Goal: Task Accomplishment & Management: Manage account settings

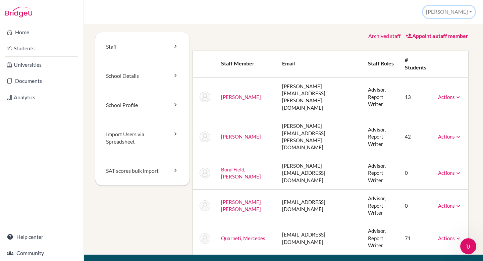
click at [456, 7] on button "[PERSON_NAME]" at bounding box center [449, 12] width 52 height 12
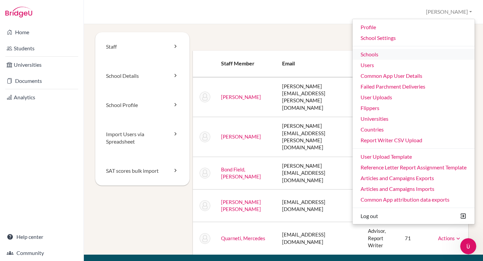
click at [404, 57] on link "Schools" at bounding box center [414, 54] width 122 height 11
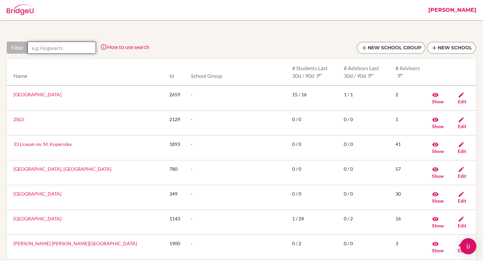
click at [45, 44] on input "text" at bounding box center [62, 48] width 68 height 12
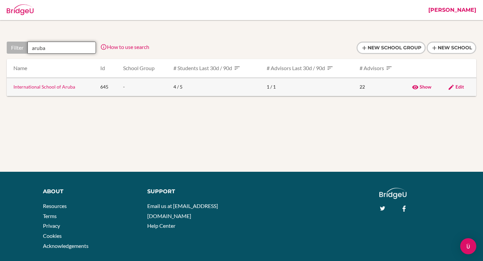
type input "aruba"
click at [457, 86] on span "Edit" at bounding box center [460, 87] width 8 height 6
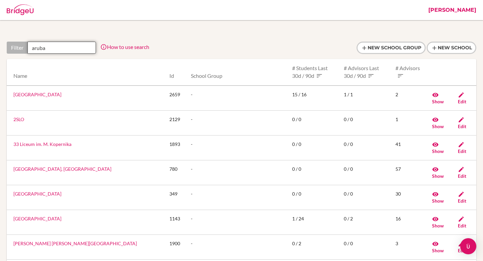
click at [56, 48] on input "aruba" at bounding box center [62, 48] width 68 height 12
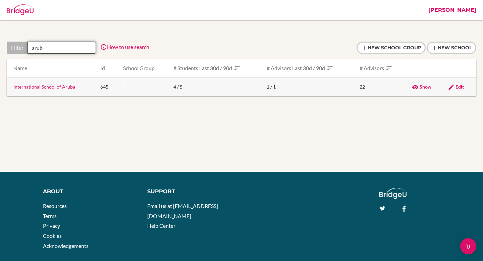
type input "arub"
click at [53, 87] on link "International School of Aruba" at bounding box center [44, 87] width 62 height 6
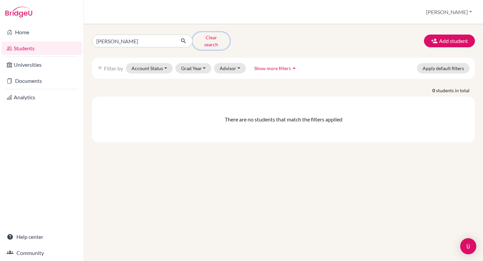
click at [206, 38] on button "Clear search" at bounding box center [211, 40] width 37 height 17
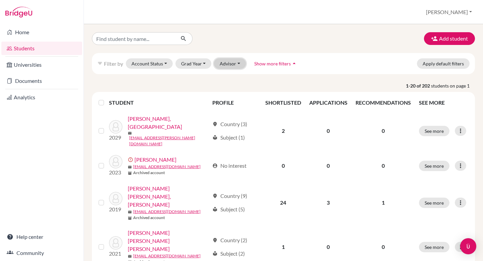
click at [221, 60] on button "Advisor" at bounding box center [230, 63] width 32 height 10
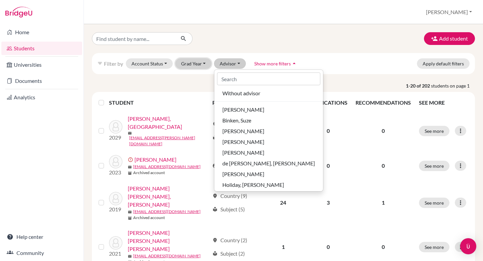
click at [201, 62] on button "Grad Year" at bounding box center [194, 63] width 36 height 10
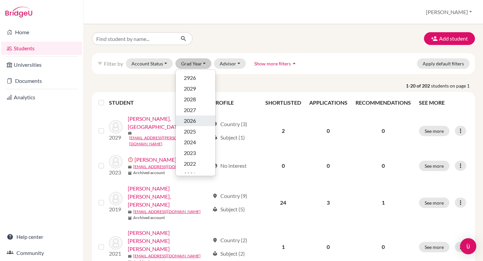
click at [194, 120] on span "2026" at bounding box center [190, 121] width 12 height 8
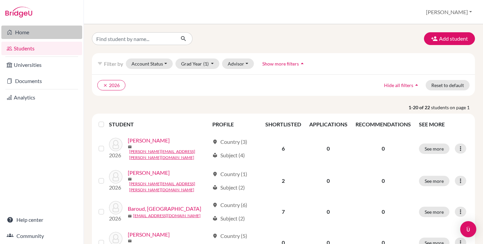
click at [43, 32] on link "Home" at bounding box center [41, 32] width 81 height 13
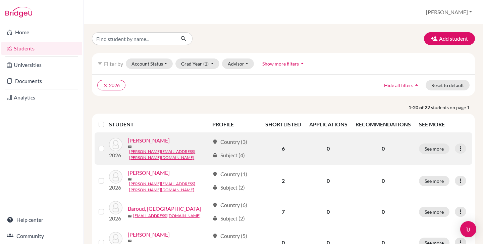
click at [148, 143] on link "[PERSON_NAME]" at bounding box center [149, 140] width 42 height 8
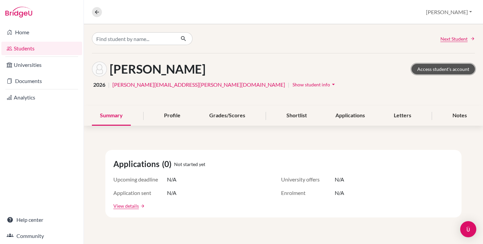
click at [445, 71] on link "Access student's account" at bounding box center [443, 69] width 63 height 10
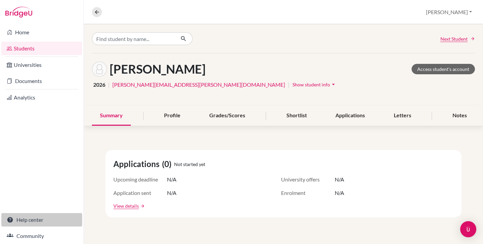
click at [27, 219] on link "Help center" at bounding box center [41, 219] width 81 height 13
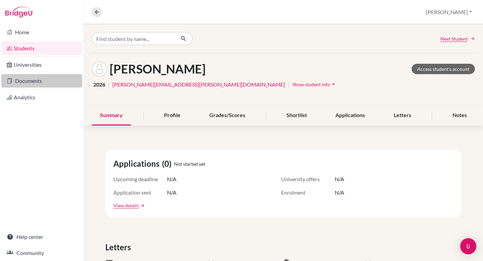
click at [39, 83] on link "Documents" at bounding box center [41, 80] width 81 height 13
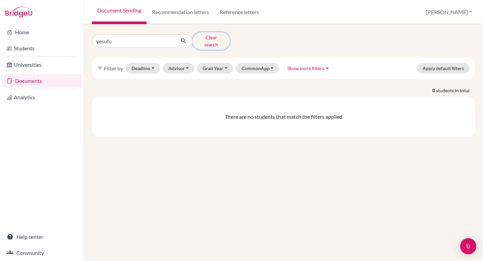
click at [209, 35] on button "Clear search" at bounding box center [211, 40] width 37 height 17
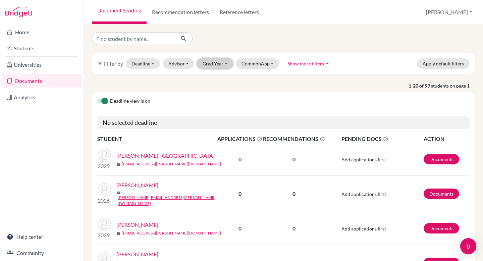
click at [210, 63] on button "Grad Year" at bounding box center [215, 63] width 36 height 10
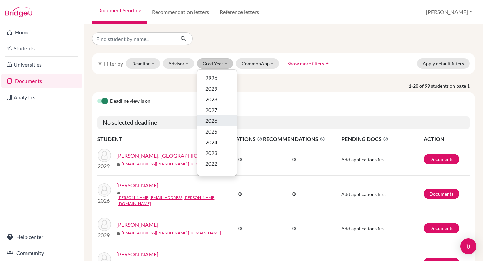
click at [214, 117] on span "2026" at bounding box center [211, 121] width 12 height 8
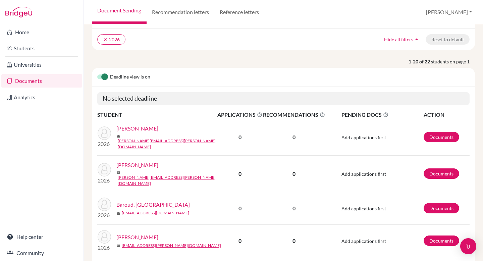
scroll to position [47, 0]
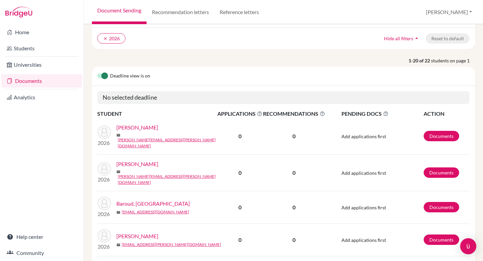
click at [137, 130] on link "[PERSON_NAME]" at bounding box center [137, 127] width 42 height 8
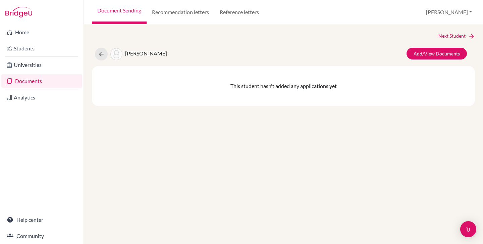
click at [40, 80] on link "Documents" at bounding box center [41, 80] width 81 height 13
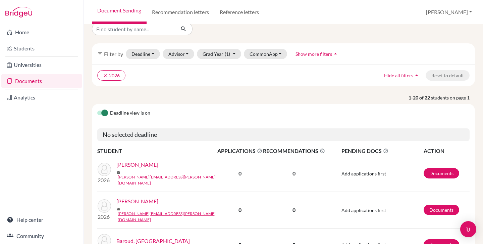
scroll to position [16, 0]
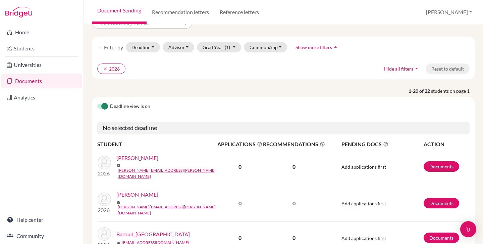
click at [130, 162] on link "Alwani, Krish" at bounding box center [137, 158] width 42 height 8
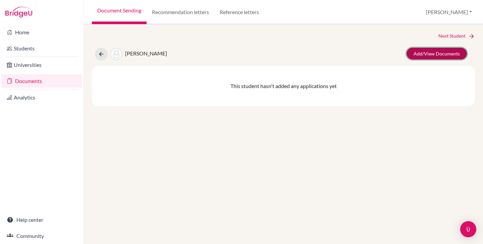
click at [441, 54] on link "Add/View Documents" at bounding box center [437, 54] width 60 height 12
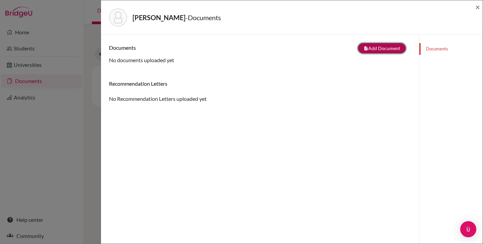
click at [379, 48] on button "note_add Add Document" at bounding box center [382, 48] width 48 height 10
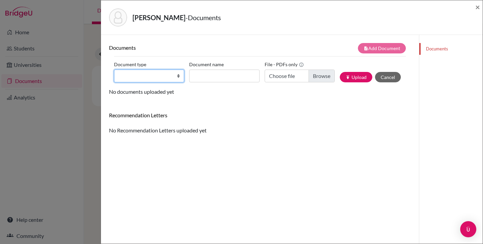
click at [152, 81] on select "Change explanation for Common App reports Counselor recommendation Fee waiver I…" at bounding box center [149, 75] width 70 height 13
select select "5"
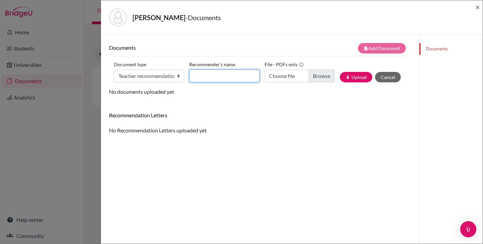
click at [198, 73] on input "Recommender's name" at bounding box center [224, 75] width 70 height 13
click at [331, 105] on div "Documents note_add Add Document Document type Change explanation for Common App…" at bounding box center [260, 88] width 302 height 91
click at [479, 7] on span "×" at bounding box center [478, 7] width 5 height 10
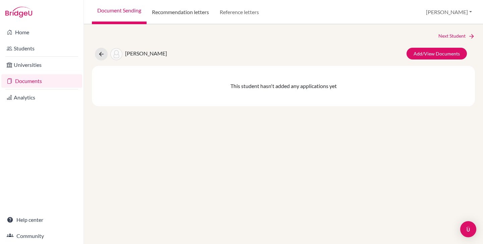
click at [183, 13] on link "Recommendation letters" at bounding box center [181, 12] width 68 height 24
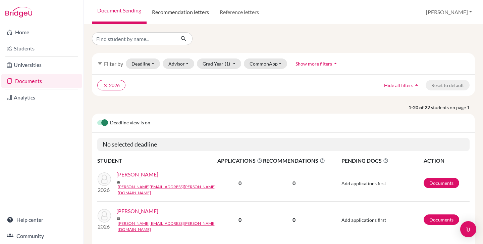
click at [194, 13] on link "Recommendation letters" at bounding box center [181, 12] width 68 height 24
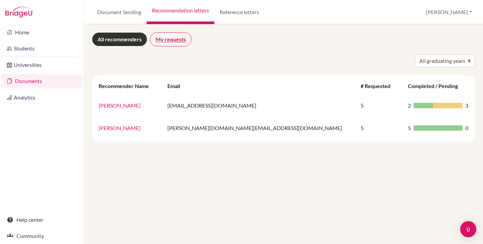
click at [167, 37] on link "My requests" at bounding box center [171, 39] width 42 height 14
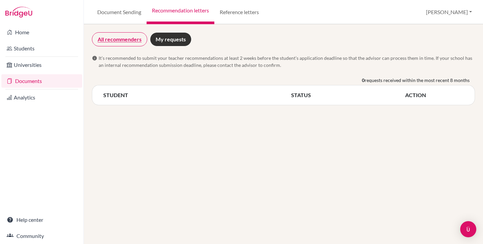
click at [116, 40] on link "All recommenders" at bounding box center [119, 39] width 55 height 14
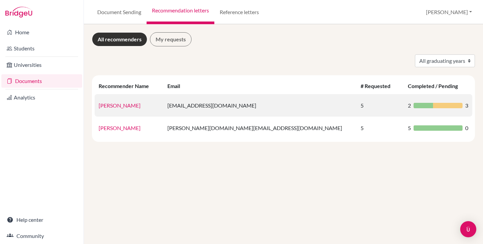
click at [126, 103] on link "Ms. Debbie Kunder" at bounding box center [120, 105] width 42 height 6
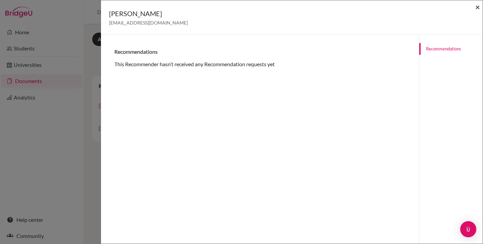
click at [479, 7] on span "×" at bounding box center [478, 7] width 5 height 10
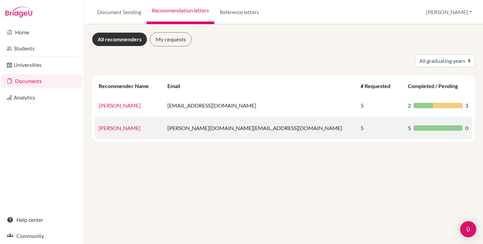
click at [118, 129] on link "Sean Holiday" at bounding box center [120, 128] width 42 height 6
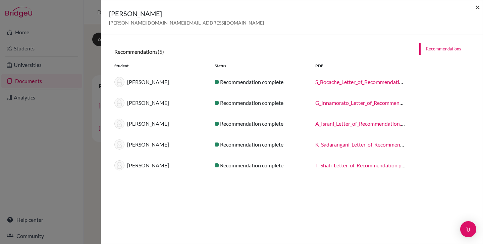
click at [478, 8] on span "×" at bounding box center [478, 7] width 5 height 10
